Goal: Complete application form

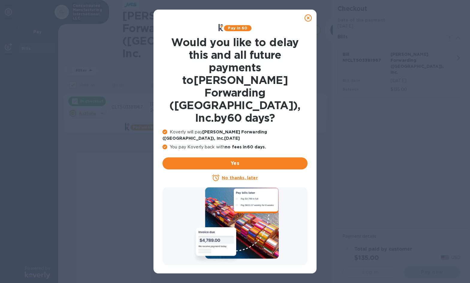
click at [235, 175] on u "No thanks, later" at bounding box center [240, 177] width 36 height 5
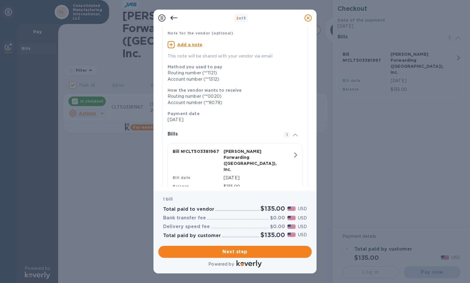
scroll to position [51, 0]
click at [254, 249] on span "Next step" at bounding box center [235, 251] width 144 height 7
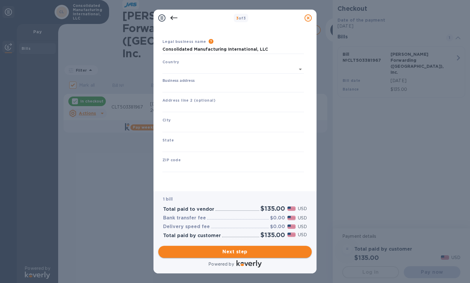
type input "[GEOGRAPHIC_DATA]"
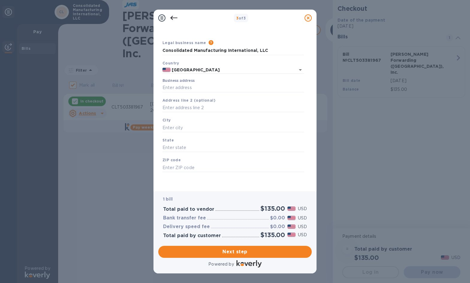
click at [207, 82] on div "Business address" at bounding box center [232, 85] width 141 height 14
click at [207, 84] on input "Business address" at bounding box center [232, 87] width 141 height 9
type input "5816 Triangle Dr"
click at [206, 103] on input "text" at bounding box center [232, 107] width 141 height 9
click at [203, 132] on input "text" at bounding box center [232, 127] width 141 height 9
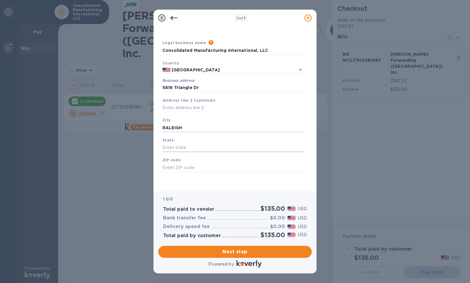
type input "RALEIGH"
click at [190, 149] on input "text" at bounding box center [232, 147] width 141 height 9
type input "NC"
click at [194, 166] on input "text" at bounding box center [232, 167] width 141 height 9
type input "27617"
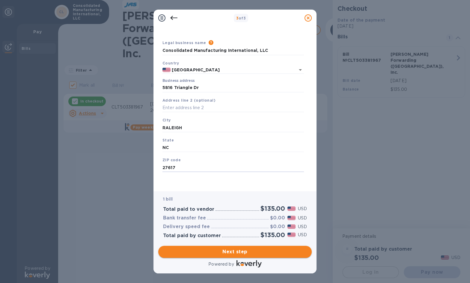
click at [230, 250] on span "Next step" at bounding box center [235, 251] width 144 height 7
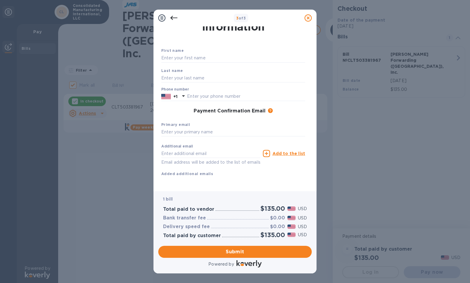
scroll to position [0, 0]
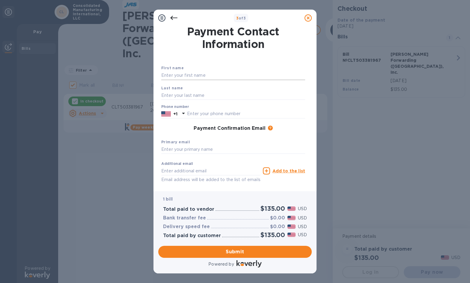
click at [203, 74] on input "text" at bounding box center [233, 75] width 144 height 9
type input "CARA"
type input "OHIRA"
drag, startPoint x: 216, startPoint y: 112, endPoint x: 182, endPoint y: 107, distance: 34.6
click at [182, 107] on div "Phone number [PHONE_NUMBER]" at bounding box center [233, 112] width 144 height 14
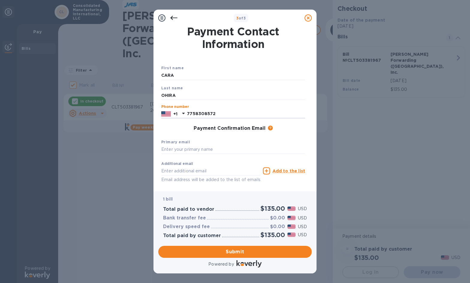
type input "9197813411"
click at [207, 150] on input "text" at bounding box center [233, 149] width 144 height 9
type input "C"
type input "a"
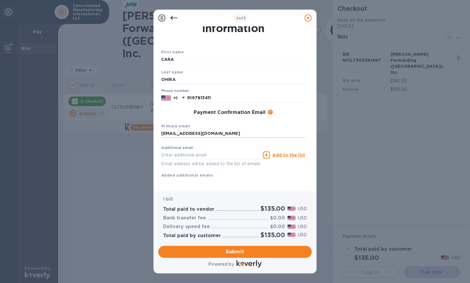
scroll to position [24, 0]
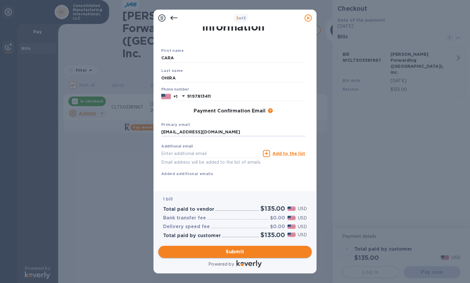
type input "[EMAIL_ADDRESS][DOMAIN_NAME]"
click at [229, 255] on span "Submit" at bounding box center [235, 251] width 144 height 7
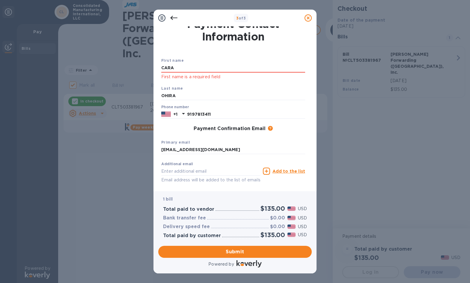
scroll to position [0, 0]
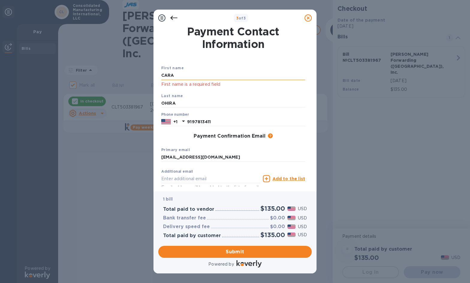
click at [205, 72] on input "CARA" at bounding box center [233, 75] width 144 height 9
type input "CARA"
click at [182, 102] on input "OHIRA" at bounding box center [233, 103] width 144 height 9
type input "OHIRA"
click at [226, 170] on div "Additional email Email address will be added to the list of emails" at bounding box center [210, 180] width 99 height 22
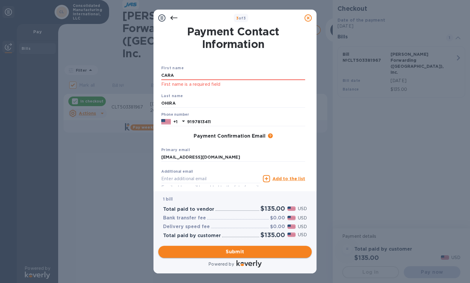
click at [227, 253] on span "Submit" at bounding box center [235, 251] width 144 height 7
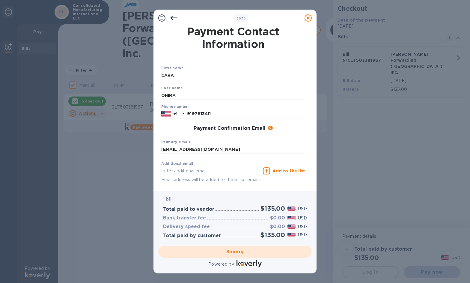
checkbox input "false"
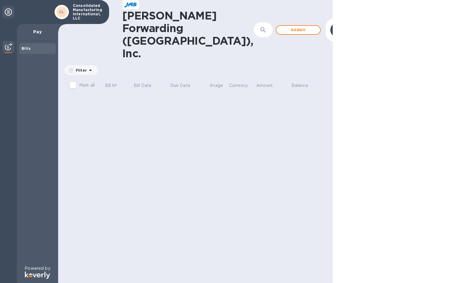
click at [330, 23] on div at bounding box center [337, 30] width 14 height 14
